Goal: Task Accomplishment & Management: Manage account settings

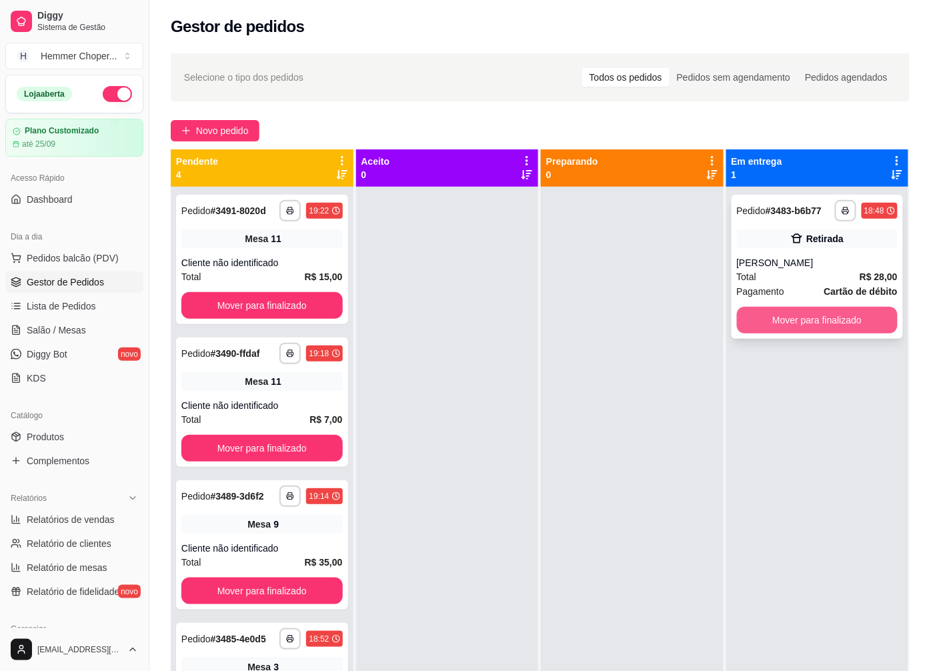
click at [804, 321] on button "Mover para finalizado" at bounding box center [817, 320] width 161 height 27
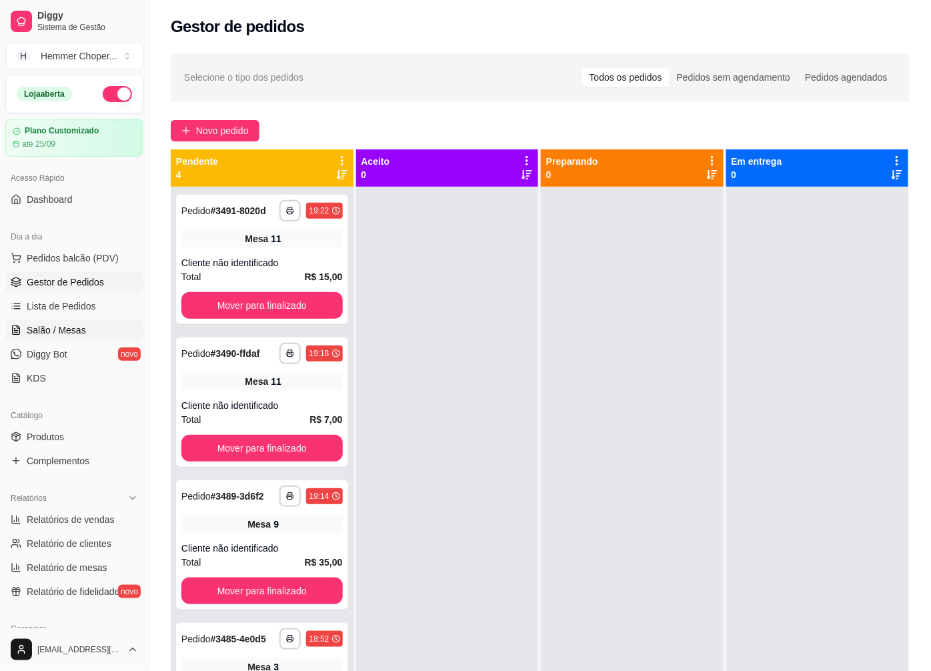
click at [71, 325] on span "Salão / Mesas" at bounding box center [56, 329] width 59 height 13
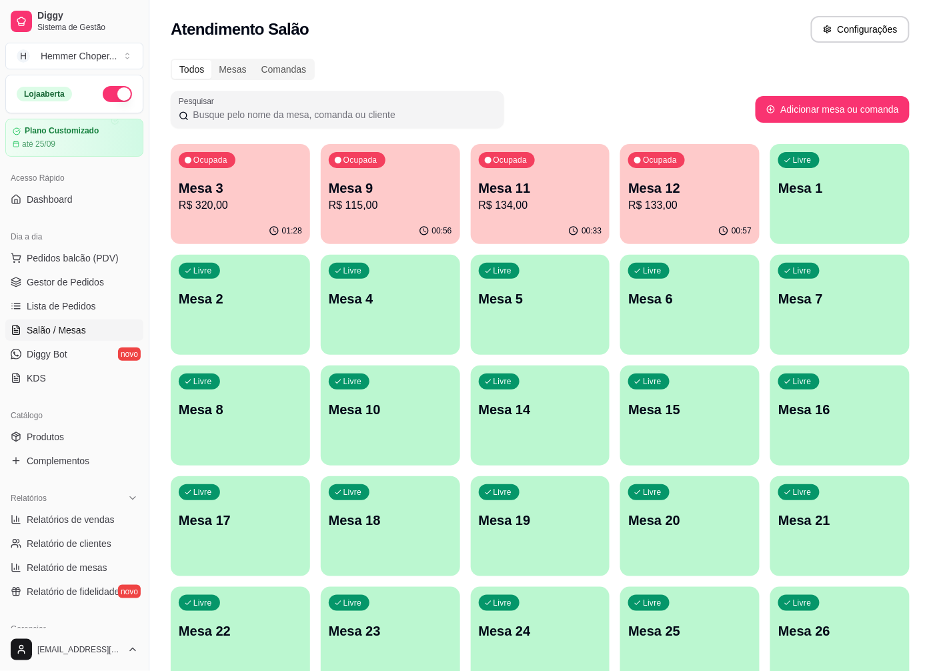
click at [679, 201] on p "R$ 133,00" at bounding box center [689, 205] width 123 height 16
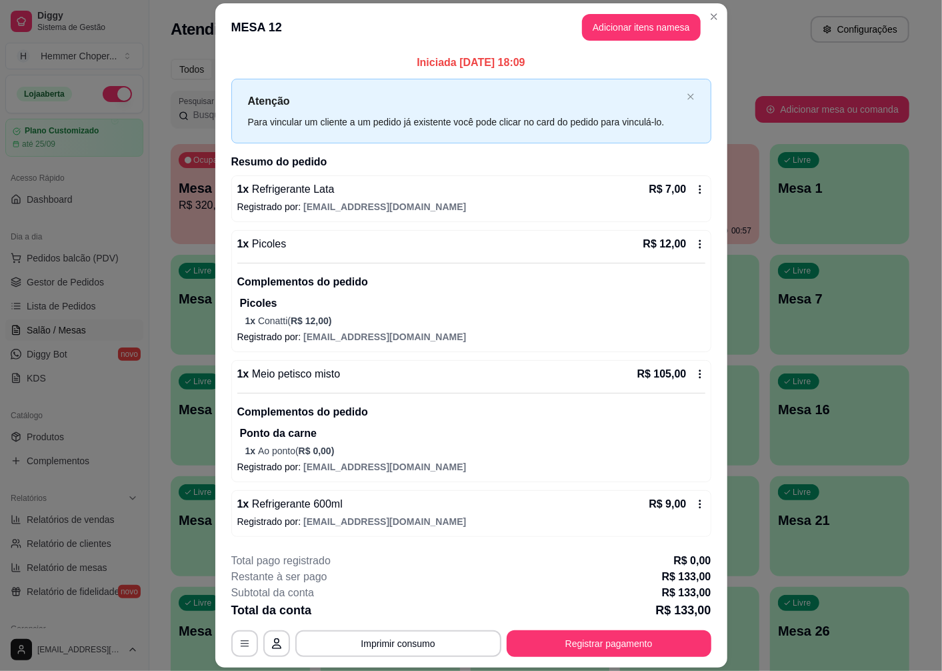
scroll to position [39, 0]
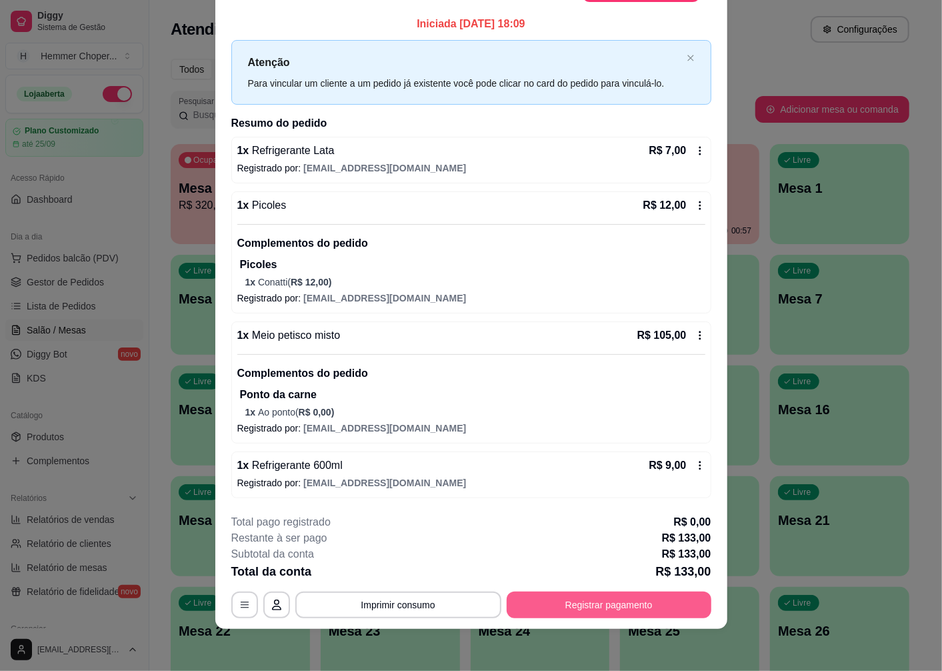
click at [574, 602] on button "Registrar pagamento" at bounding box center [609, 604] width 205 height 27
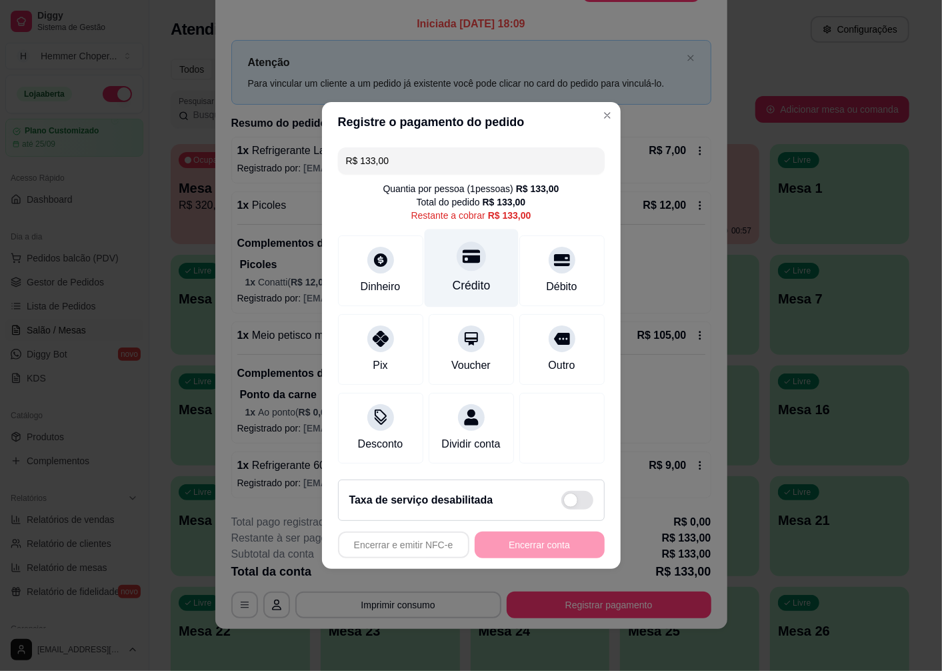
click at [463, 263] on div "Crédito" at bounding box center [471, 268] width 94 height 78
type input "R$ 0,00"
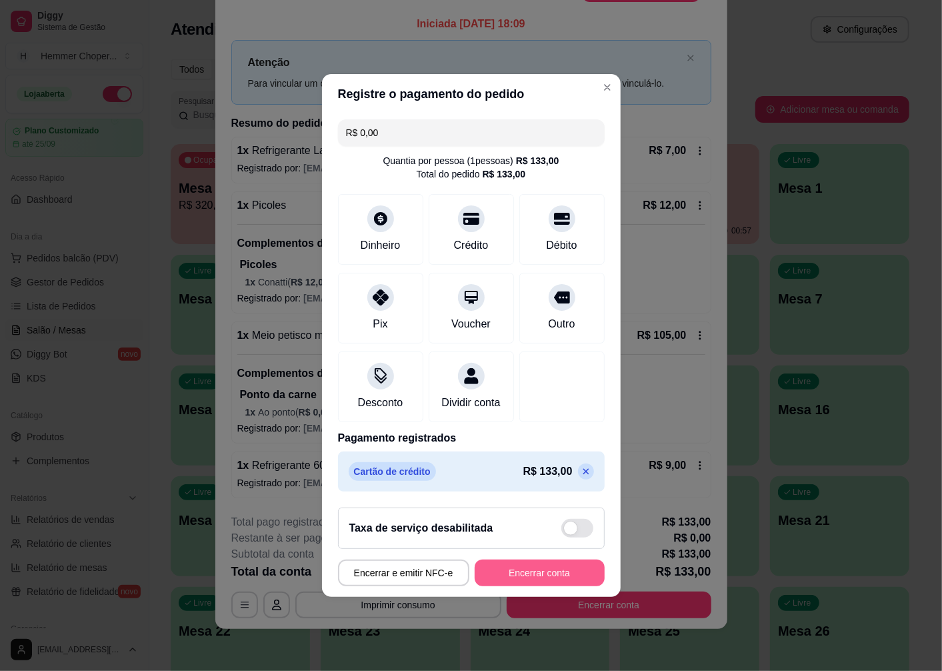
click at [513, 576] on button "Encerrar conta" at bounding box center [540, 572] width 130 height 27
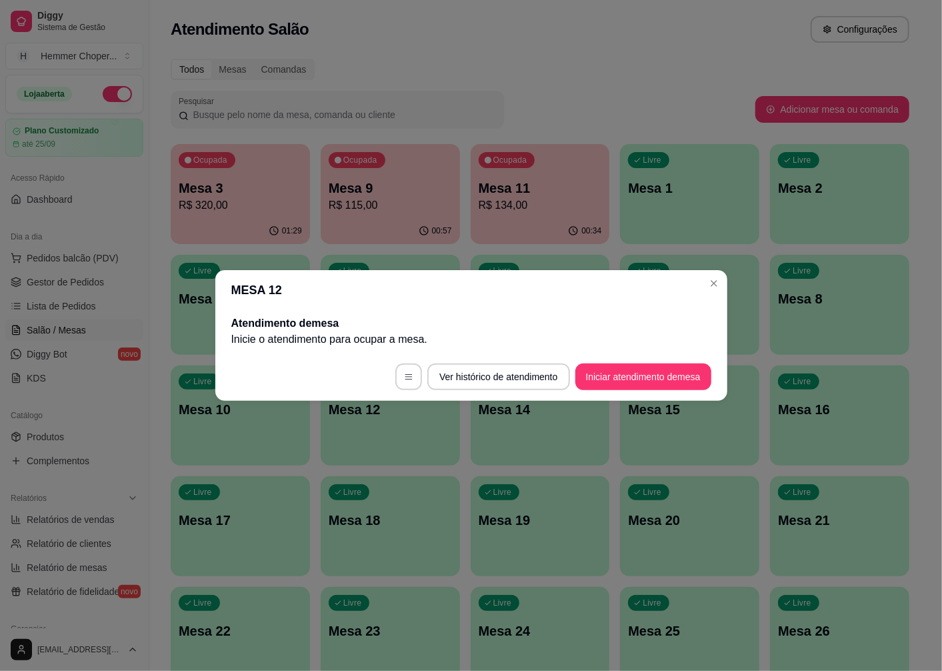
scroll to position [0, 0]
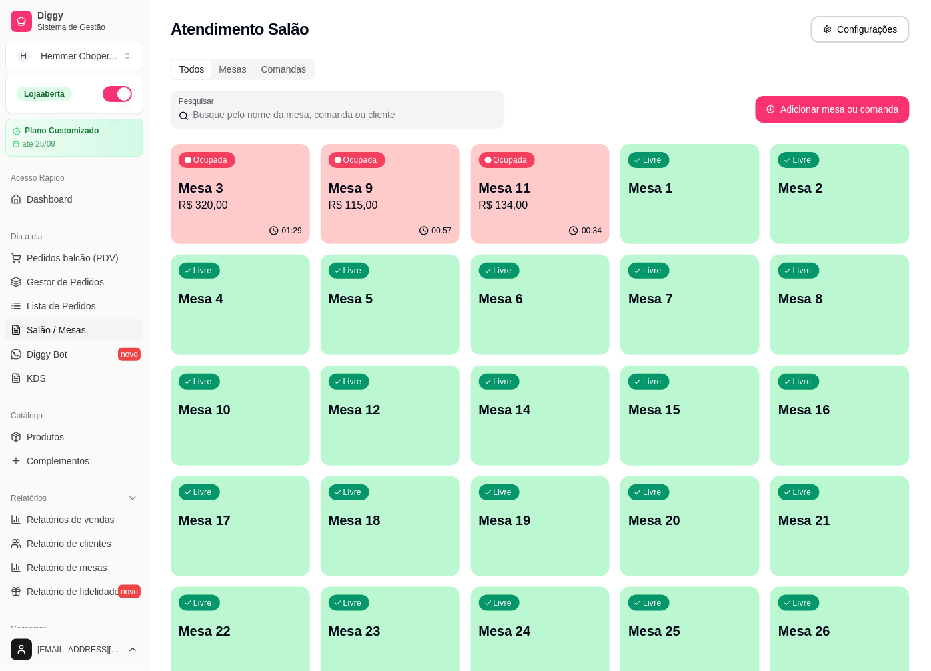
click at [523, 187] on p "Mesa 11" at bounding box center [540, 188] width 123 height 19
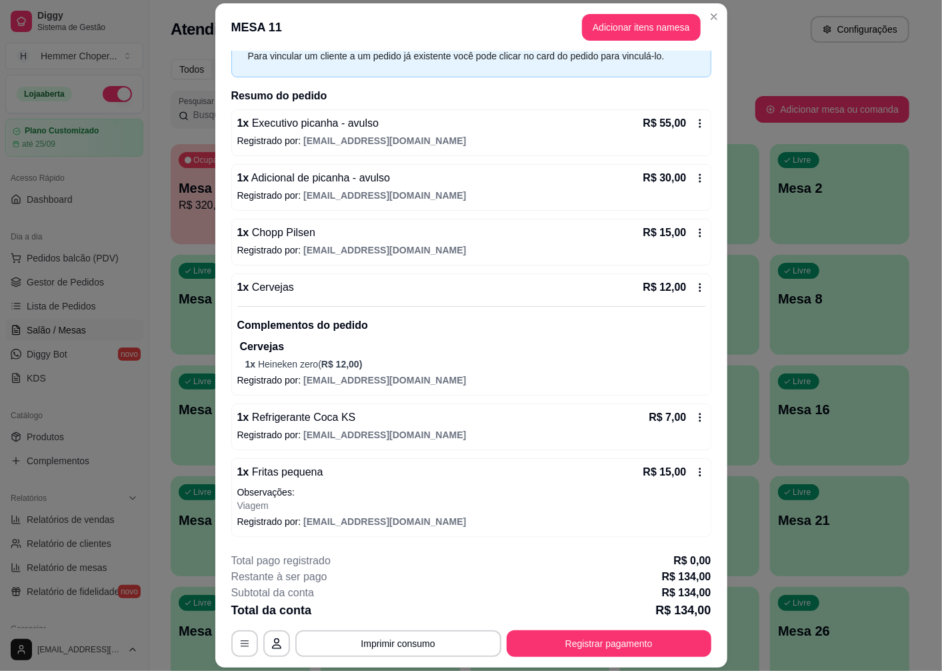
scroll to position [39, 0]
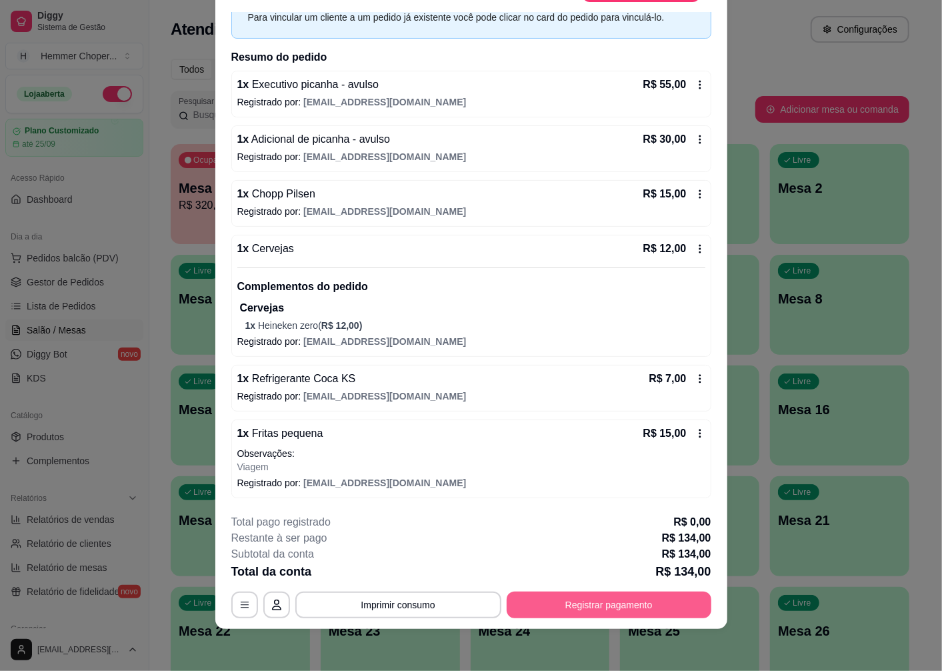
click at [563, 609] on button "Registrar pagamento" at bounding box center [609, 604] width 205 height 27
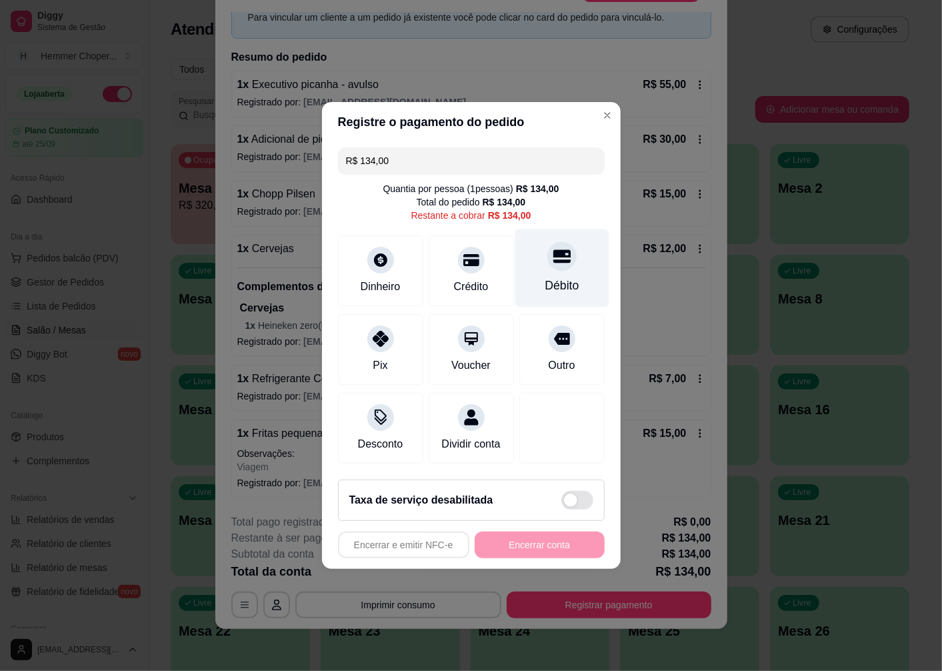
click at [555, 265] on div "Débito" at bounding box center [562, 268] width 94 height 78
type input "R$ 0,00"
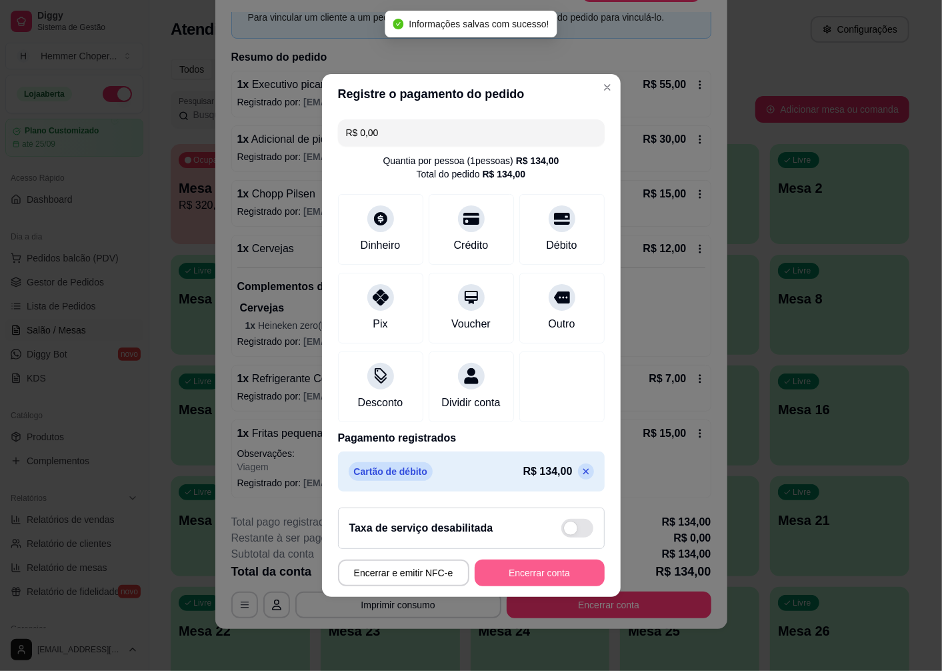
click at [523, 586] on button "Encerrar conta" at bounding box center [540, 572] width 130 height 27
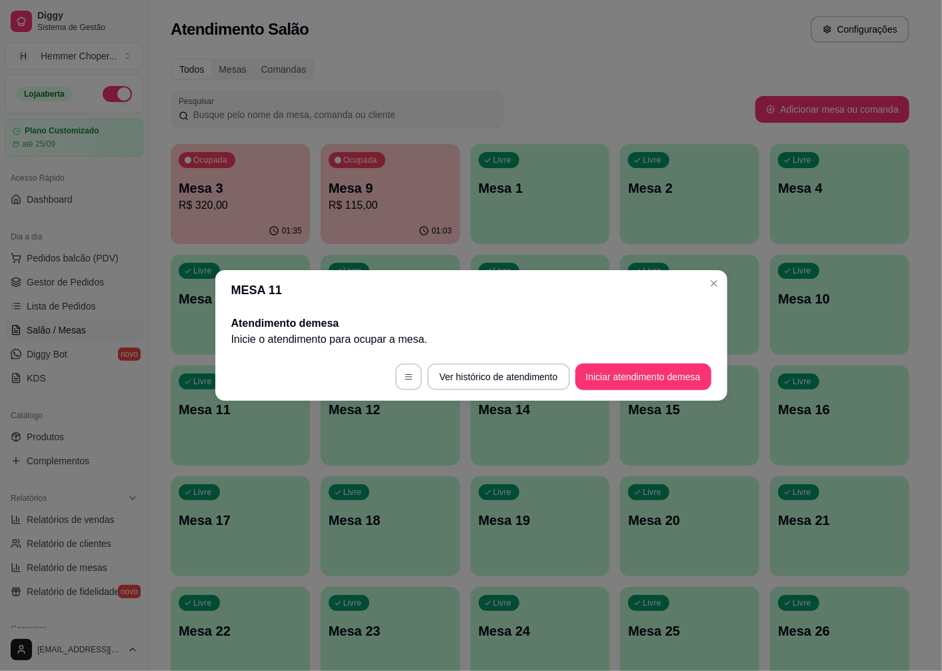
scroll to position [0, 0]
